Goal: Navigation & Orientation: Understand site structure

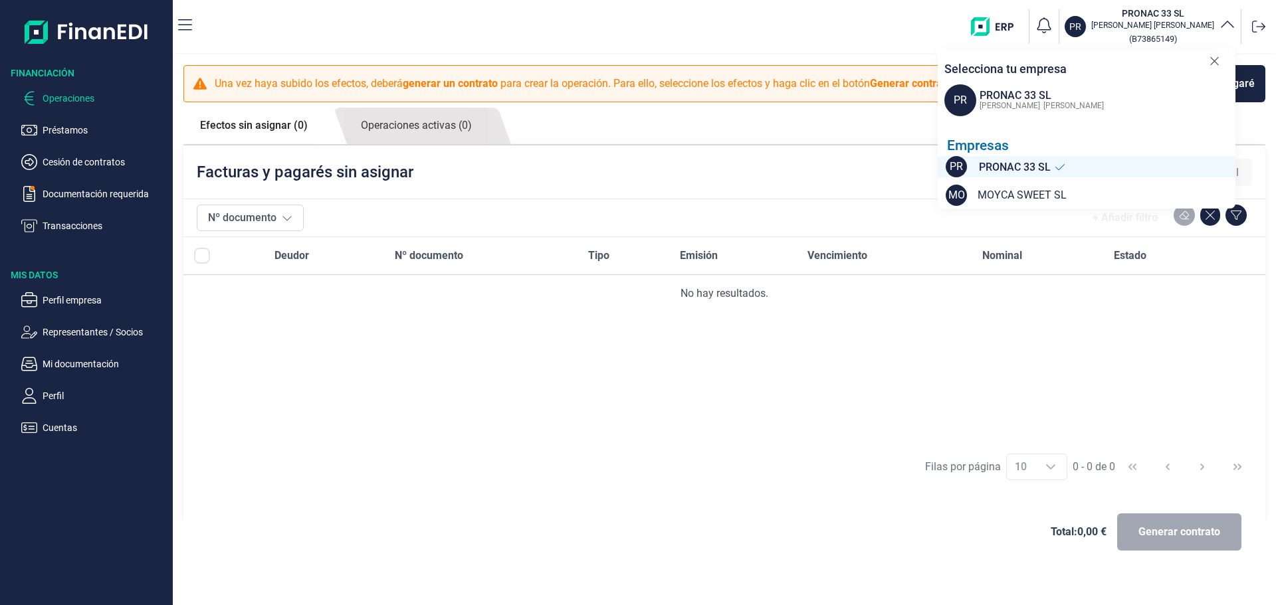
click at [654, 193] on div "Facturas y pagarés sin asignar Activas Historial" at bounding box center [724, 172] width 1082 height 53
click at [766, 150] on div "Facturas y pagarés sin asignar Activas Historial" at bounding box center [724, 172] width 1082 height 53
click at [1216, 62] on icon at bounding box center [1214, 61] width 8 height 8
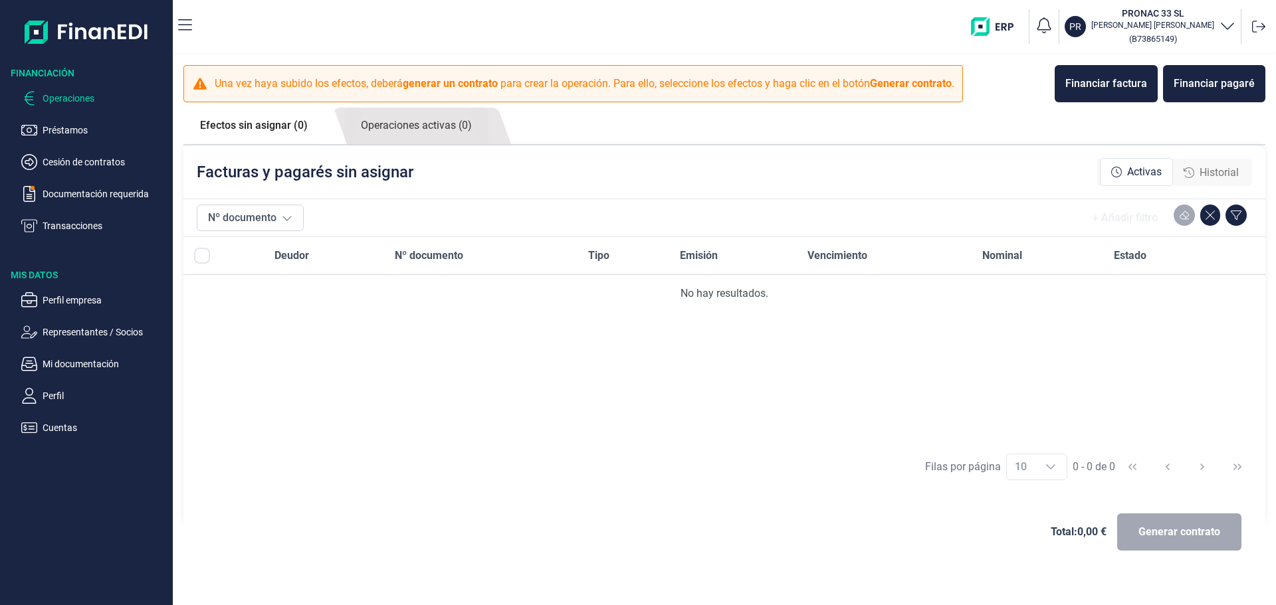
click at [80, 100] on p "Operaciones" at bounding box center [105, 98] width 125 height 16
click at [73, 127] on p "Préstamos" at bounding box center [105, 130] width 125 height 16
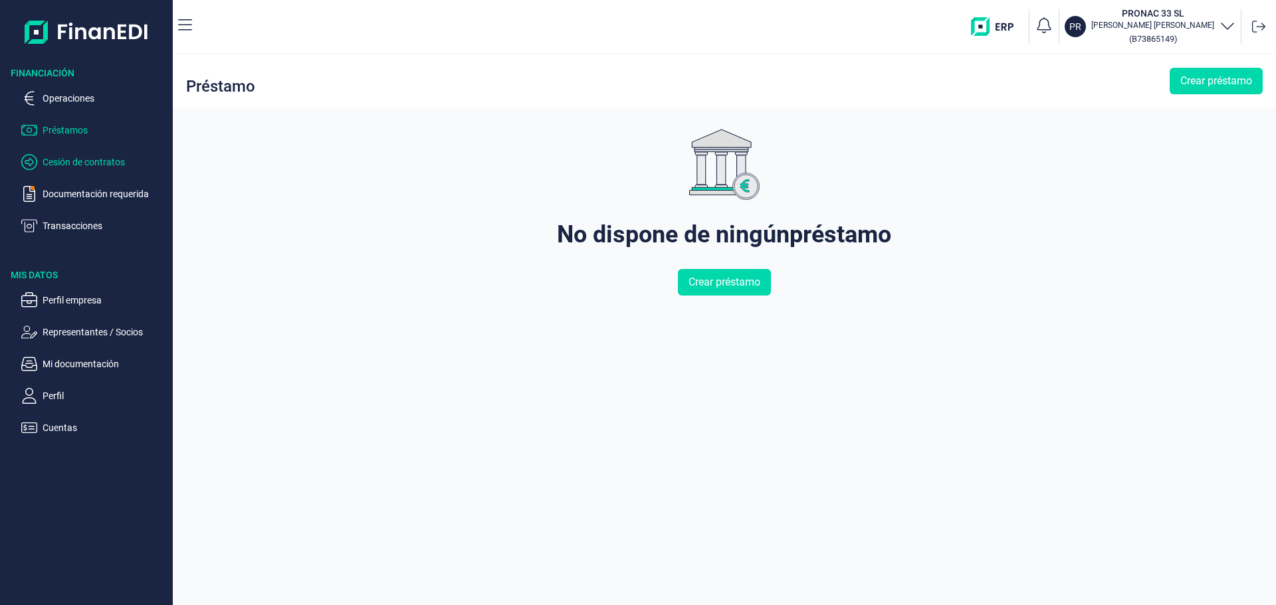
click at [73, 163] on p "Cesión de contratos" at bounding box center [105, 162] width 125 height 16
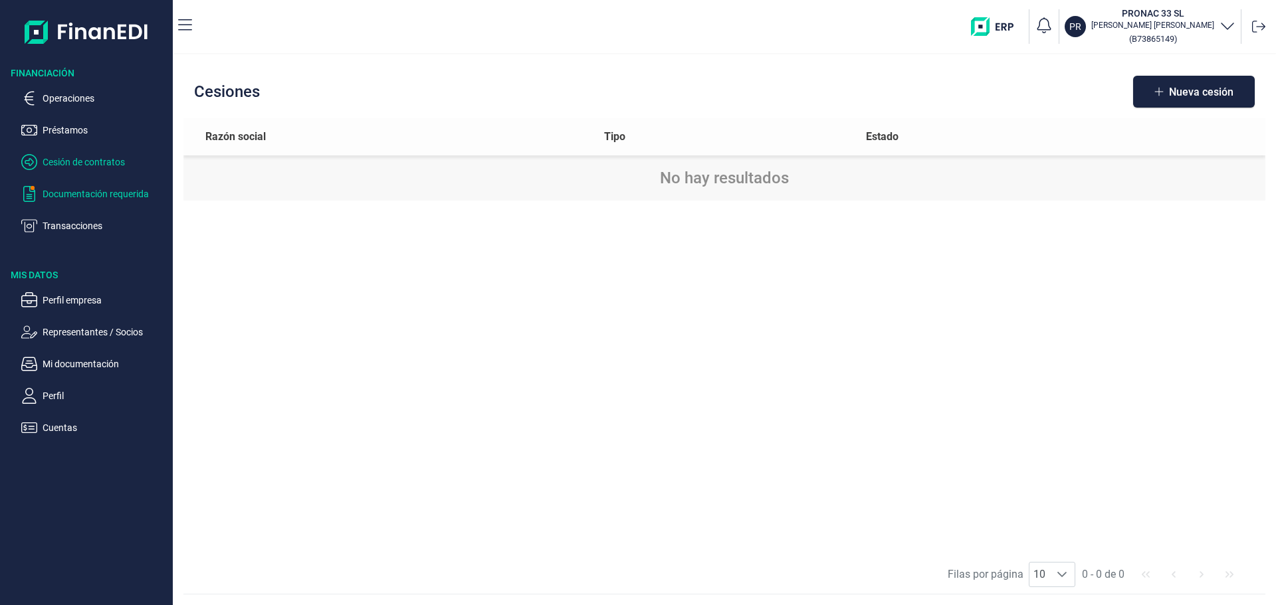
click at [67, 194] on p "Documentación requerida" at bounding box center [105, 194] width 125 height 16
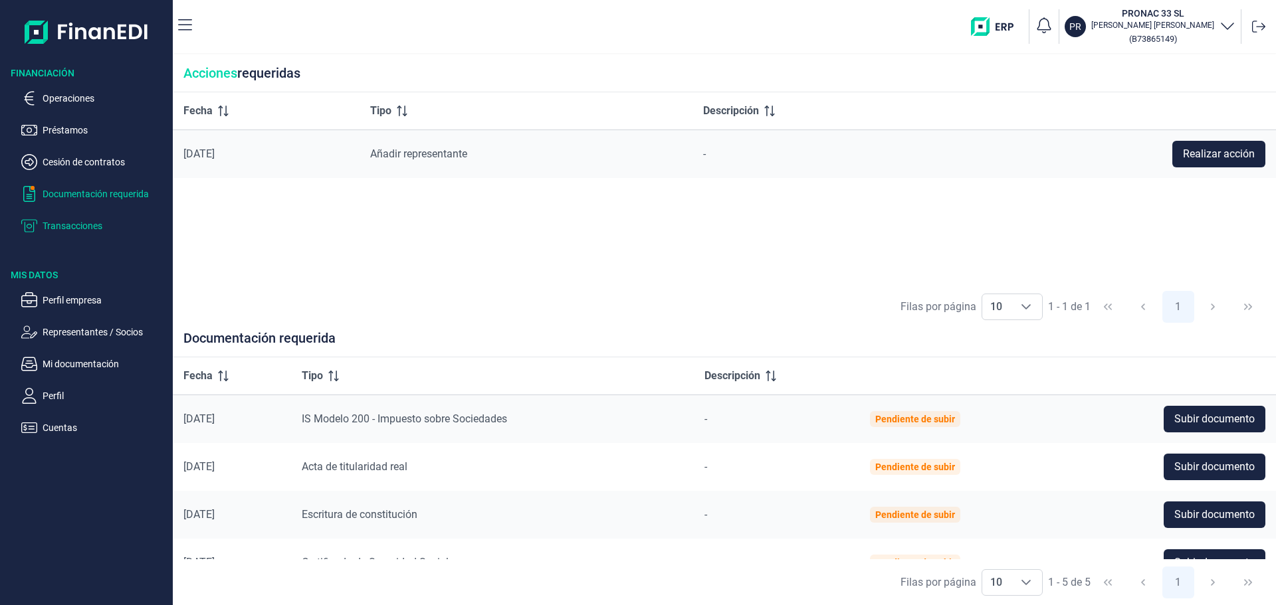
click at [74, 221] on p "Transacciones" at bounding box center [105, 226] width 125 height 16
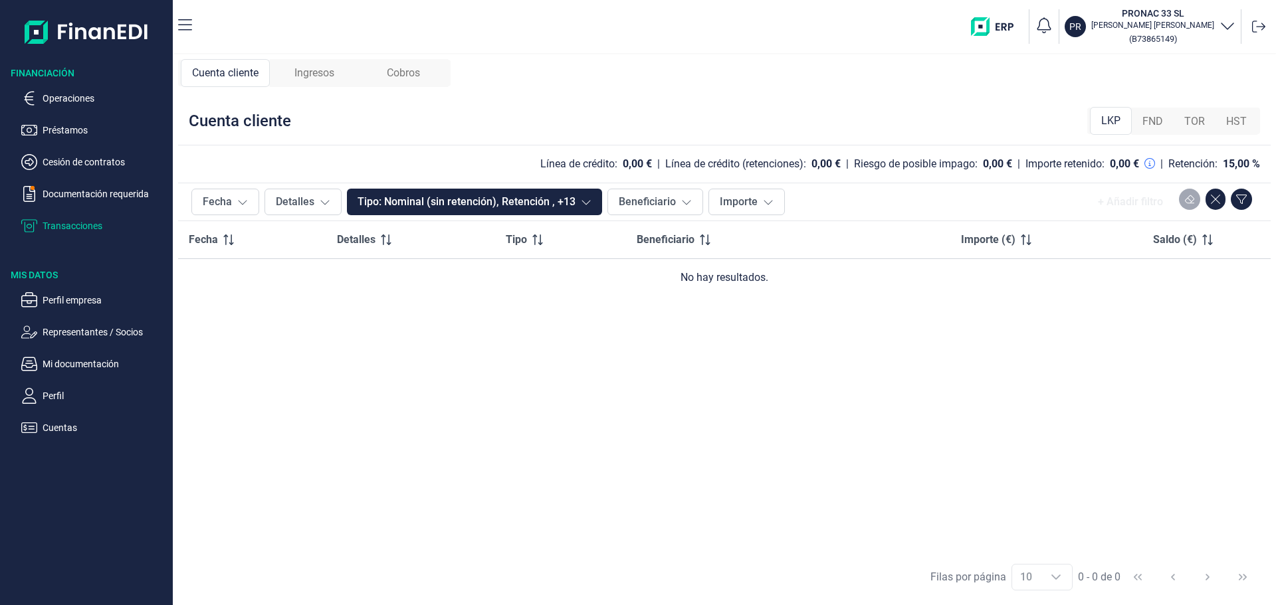
click at [324, 76] on span "Ingresos" at bounding box center [314, 73] width 40 height 16
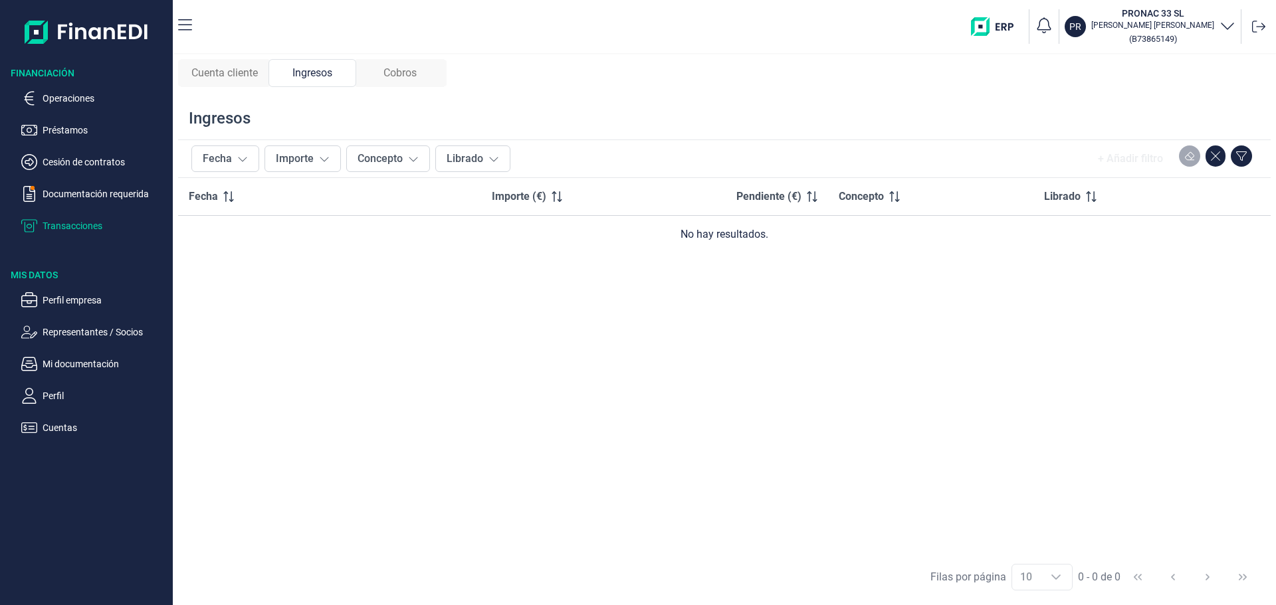
click at [409, 74] on span "Cobros" at bounding box center [399, 73] width 33 height 16
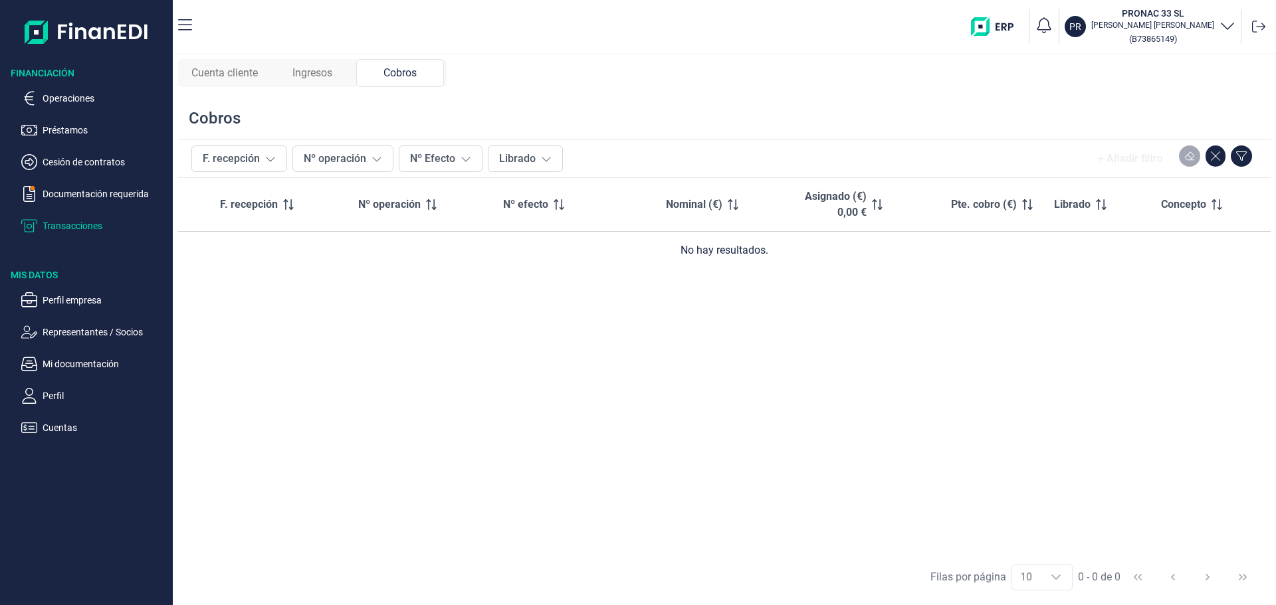
click at [197, 70] on span "Cuenta cliente" at bounding box center [224, 73] width 66 height 16
